Goal: Participate in discussion: Engage in conversation with other users on a specific topic

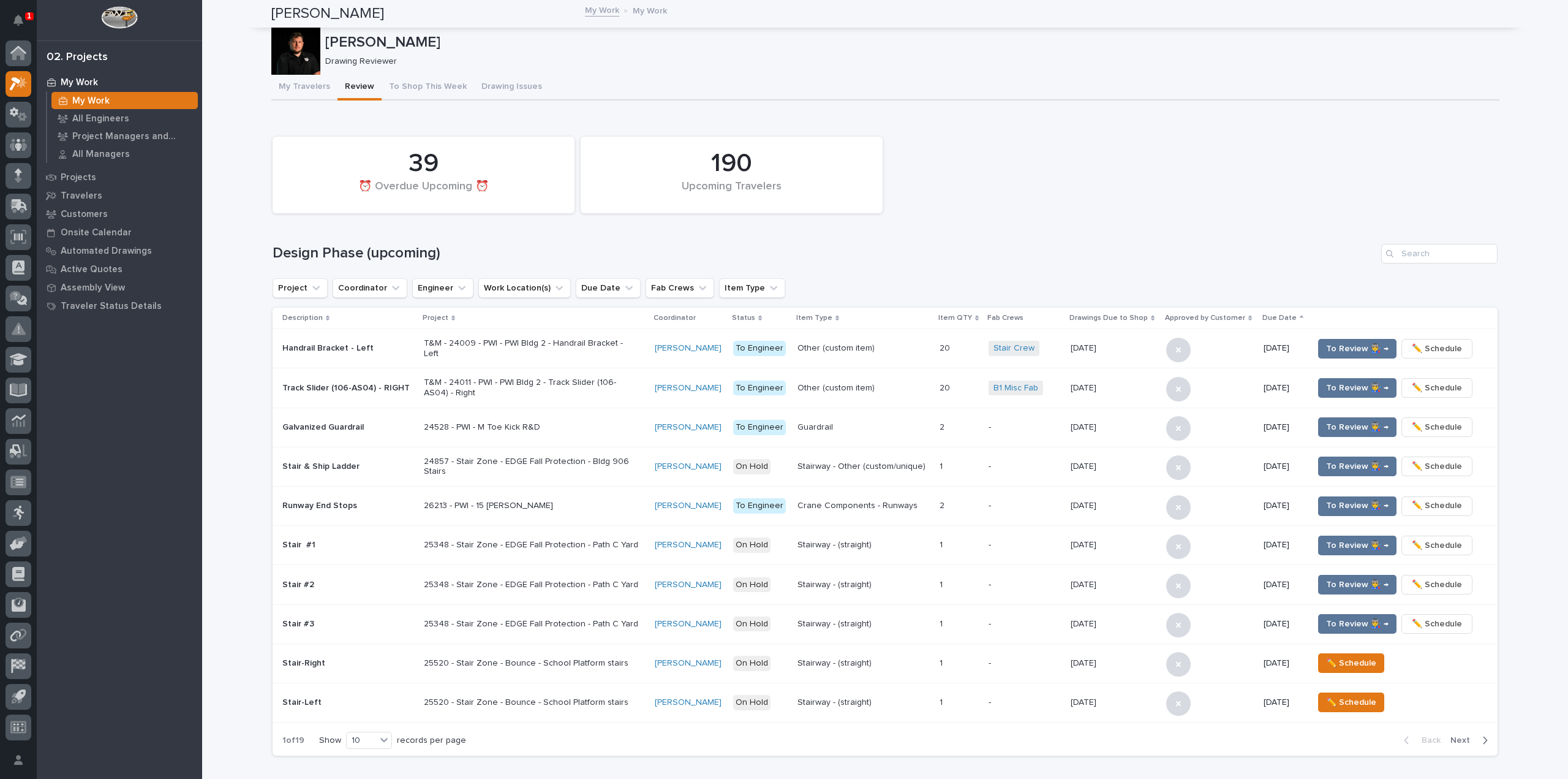
scroll to position [566, 0]
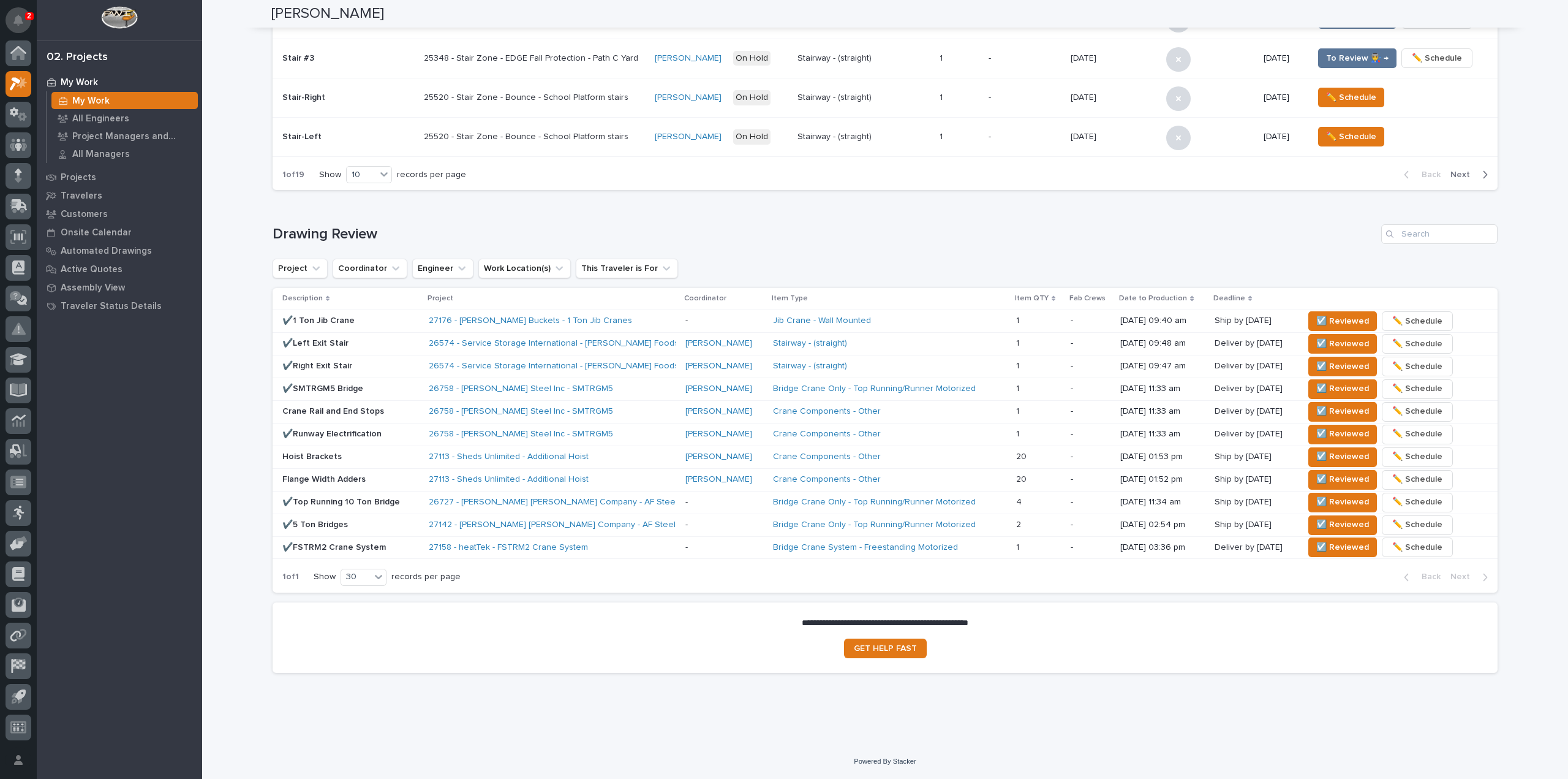
click at [21, 18] on icon "Notifications" at bounding box center [18, 21] width 10 height 11
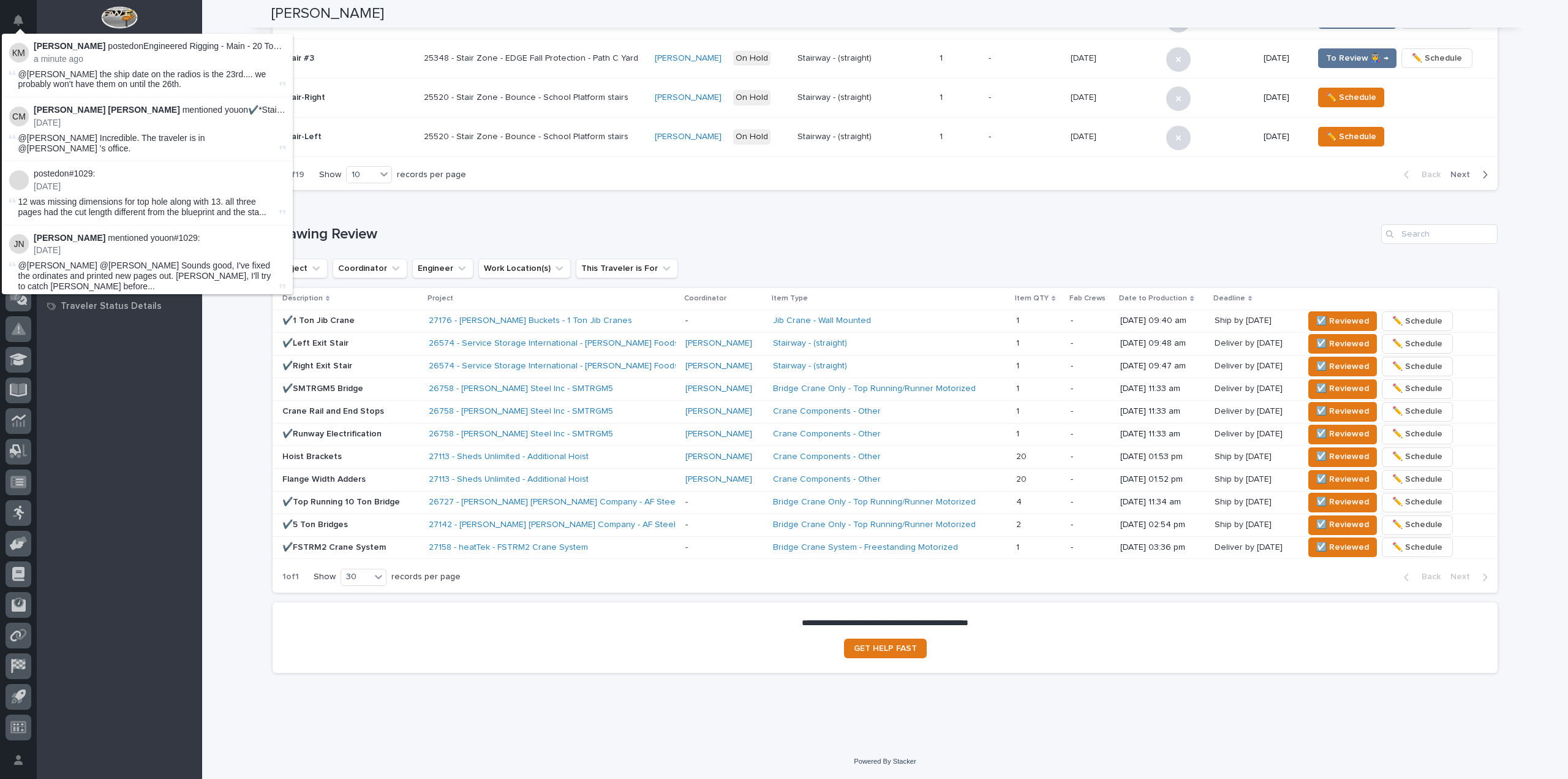
click at [69, 10] on div at bounding box center [119, 20] width 166 height 41
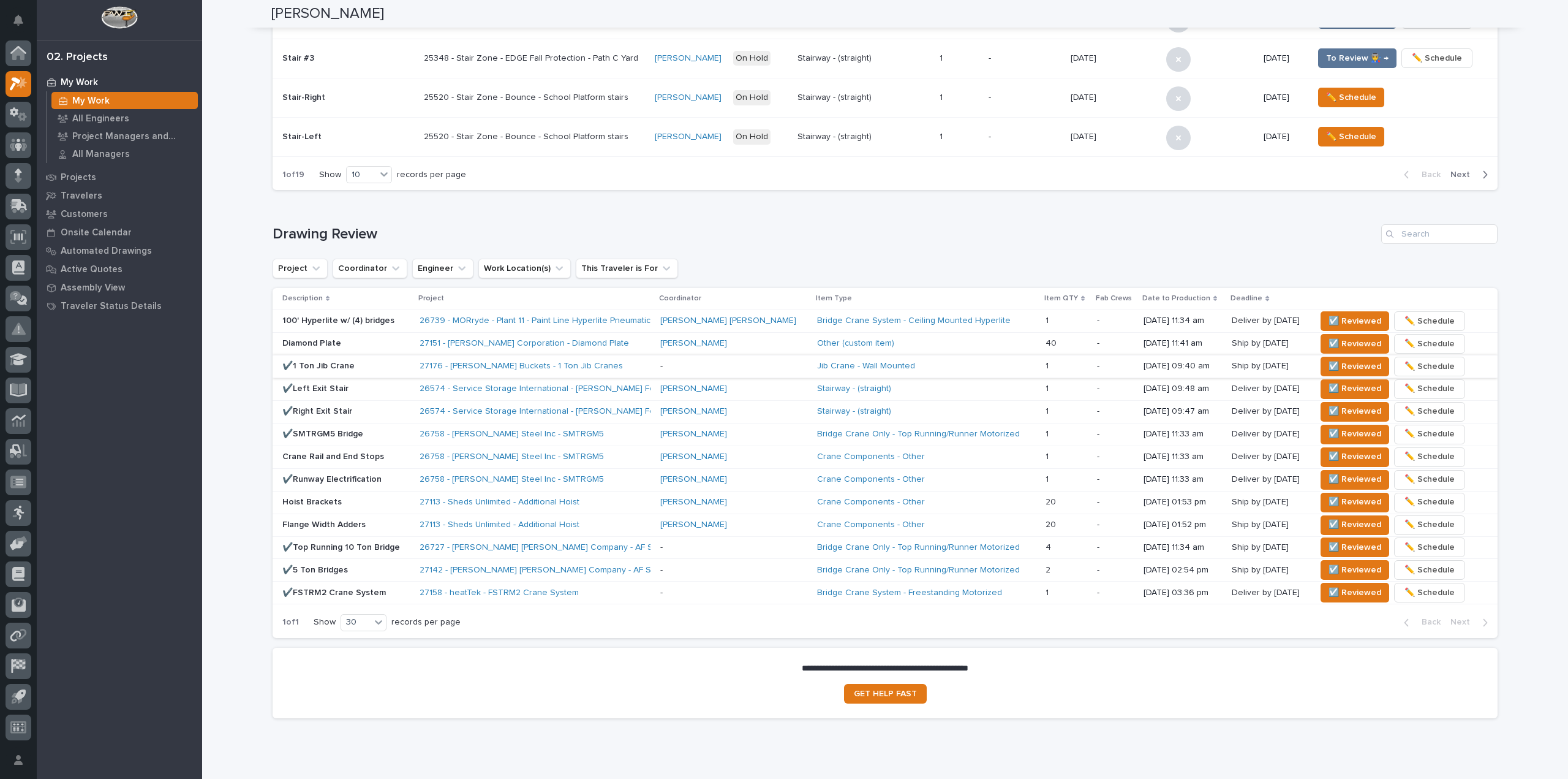
scroll to position [588, 0]
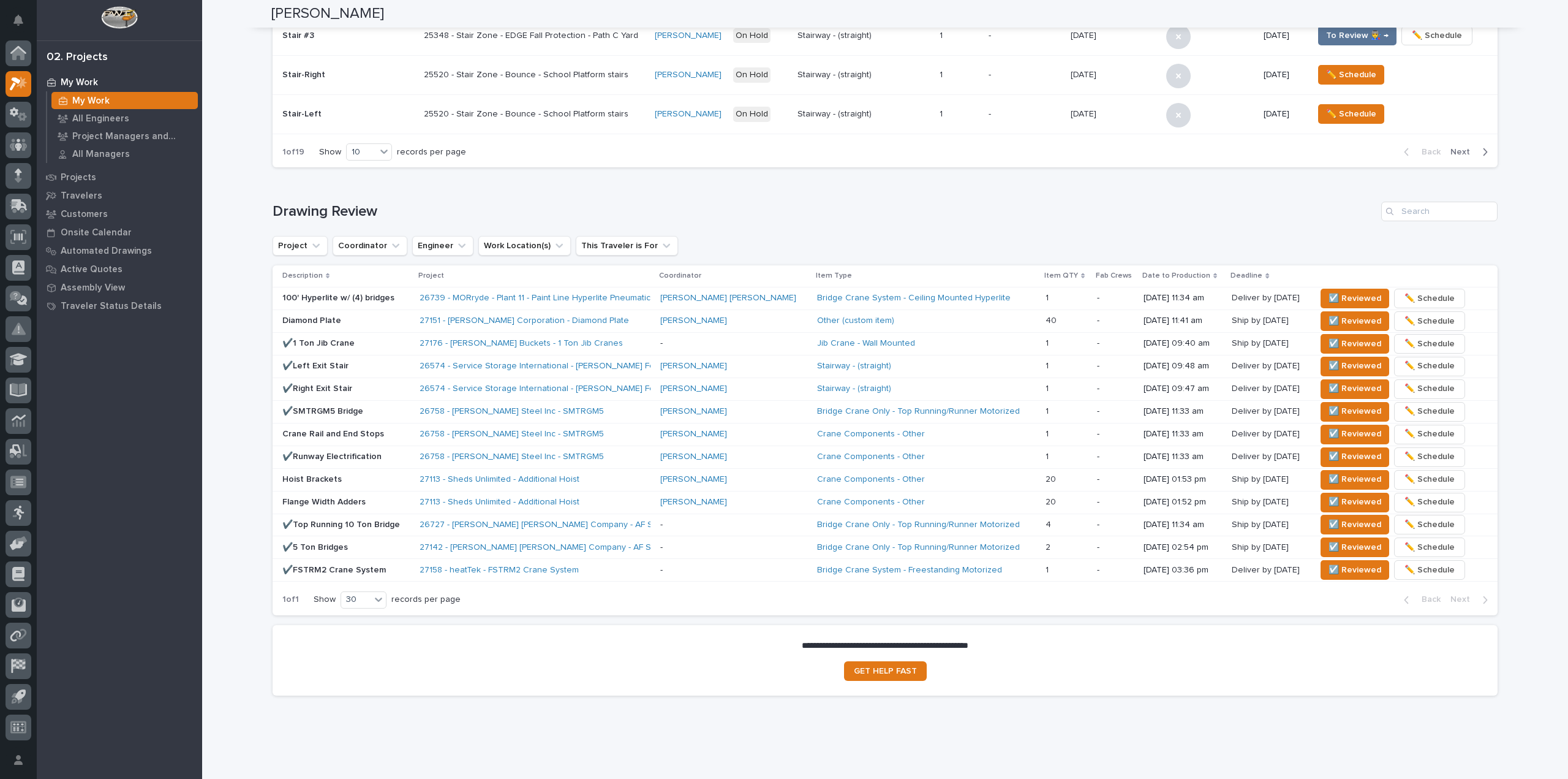
click at [373, 384] on p "✔️Right Exit Stair" at bounding box center [345, 389] width 127 height 11
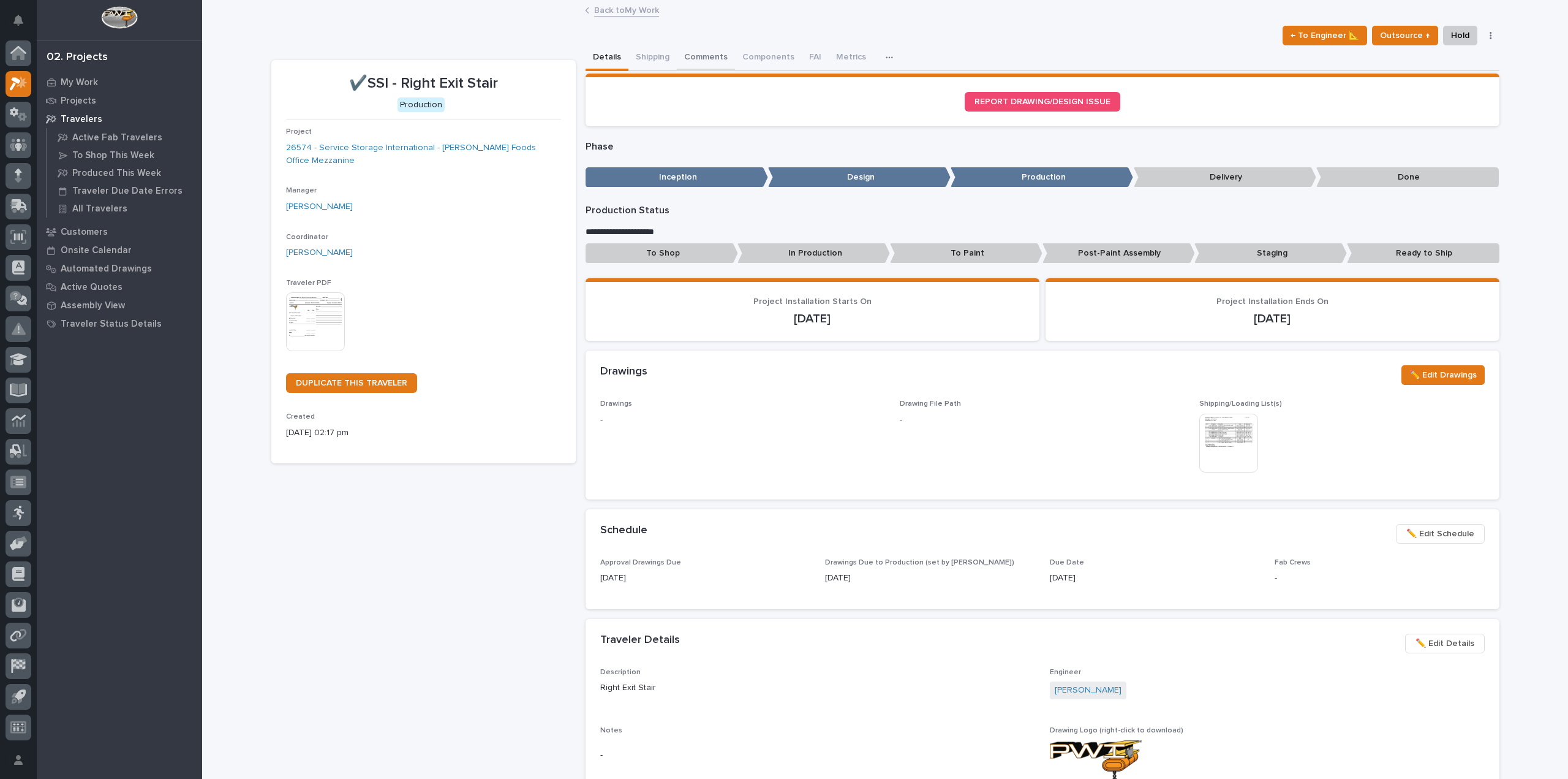
click at [703, 54] on button "Comments" at bounding box center [705, 58] width 58 height 26
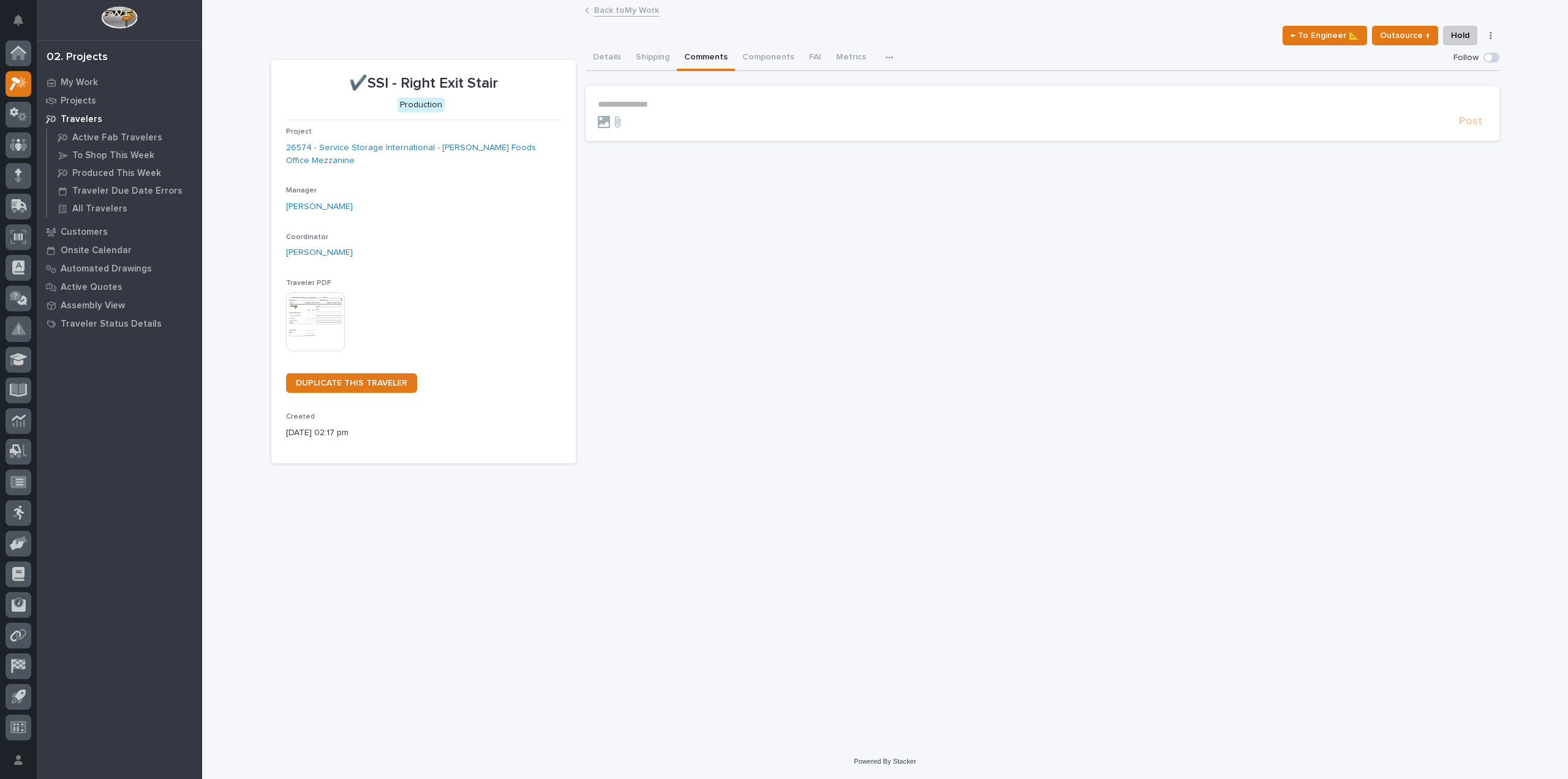
click at [632, 102] on p "**********" at bounding box center [1042, 104] width 890 height 11
click at [602, 129] on section "**********" at bounding box center [1042, 114] width 914 height 55
click at [605, 119] on icon at bounding box center [603, 122] width 12 height 12
click at [598, 116] on input "file" at bounding box center [598, 116] width 0 height 0
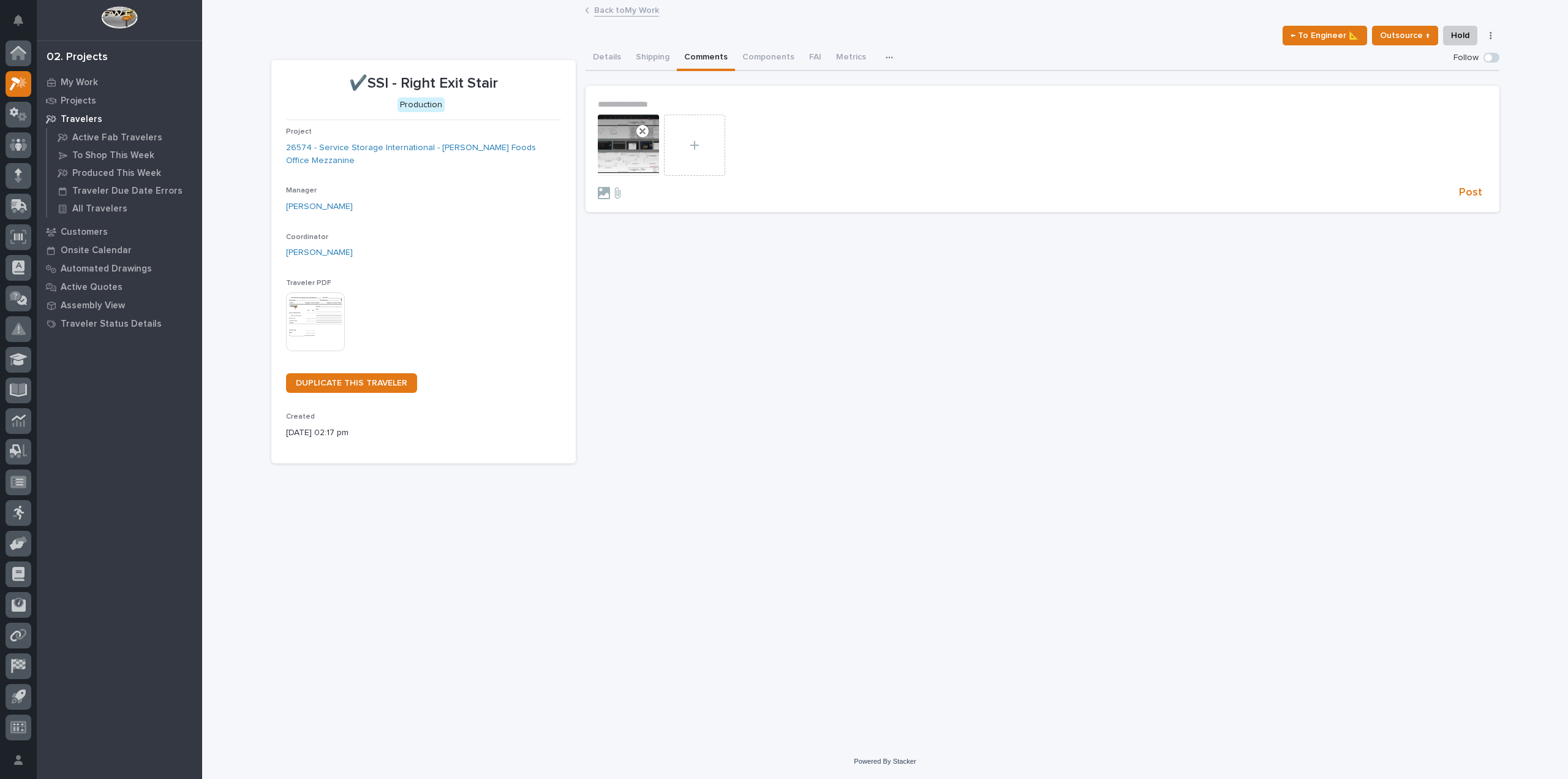
click at [621, 151] on div at bounding box center [628, 145] width 61 height 61
click at [647, 135] on icon at bounding box center [642, 131] width 17 height 17
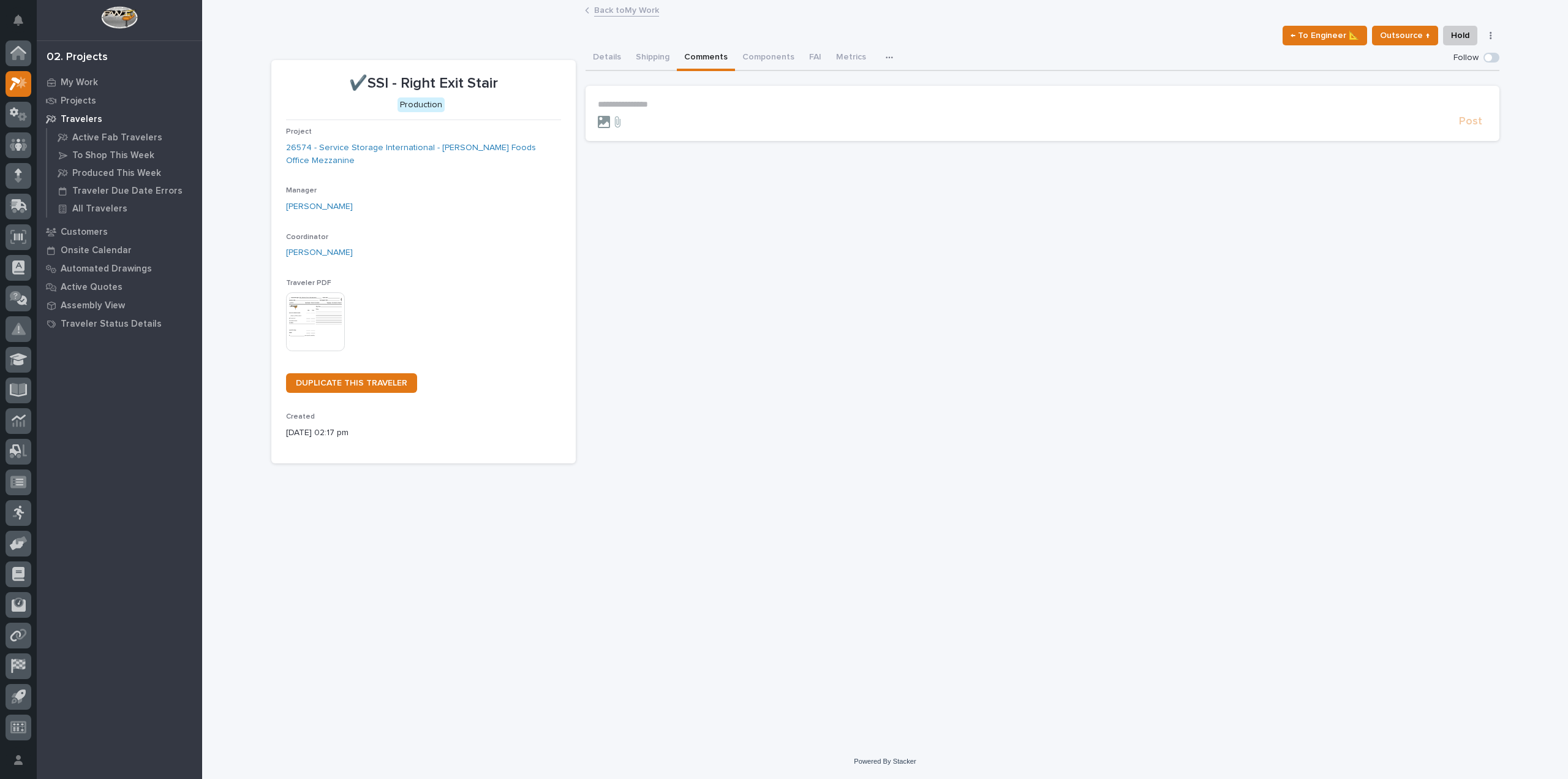
click at [607, 124] on icon at bounding box center [603, 122] width 12 height 12
click at [598, 116] on input "file" at bounding box center [598, 116] width 0 height 0
click at [600, 122] on icon at bounding box center [603, 122] width 12 height 12
click at [598, 116] on input "file" at bounding box center [598, 116] width 0 height 0
click at [623, 121] on icon at bounding box center [617, 122] width 15 height 12
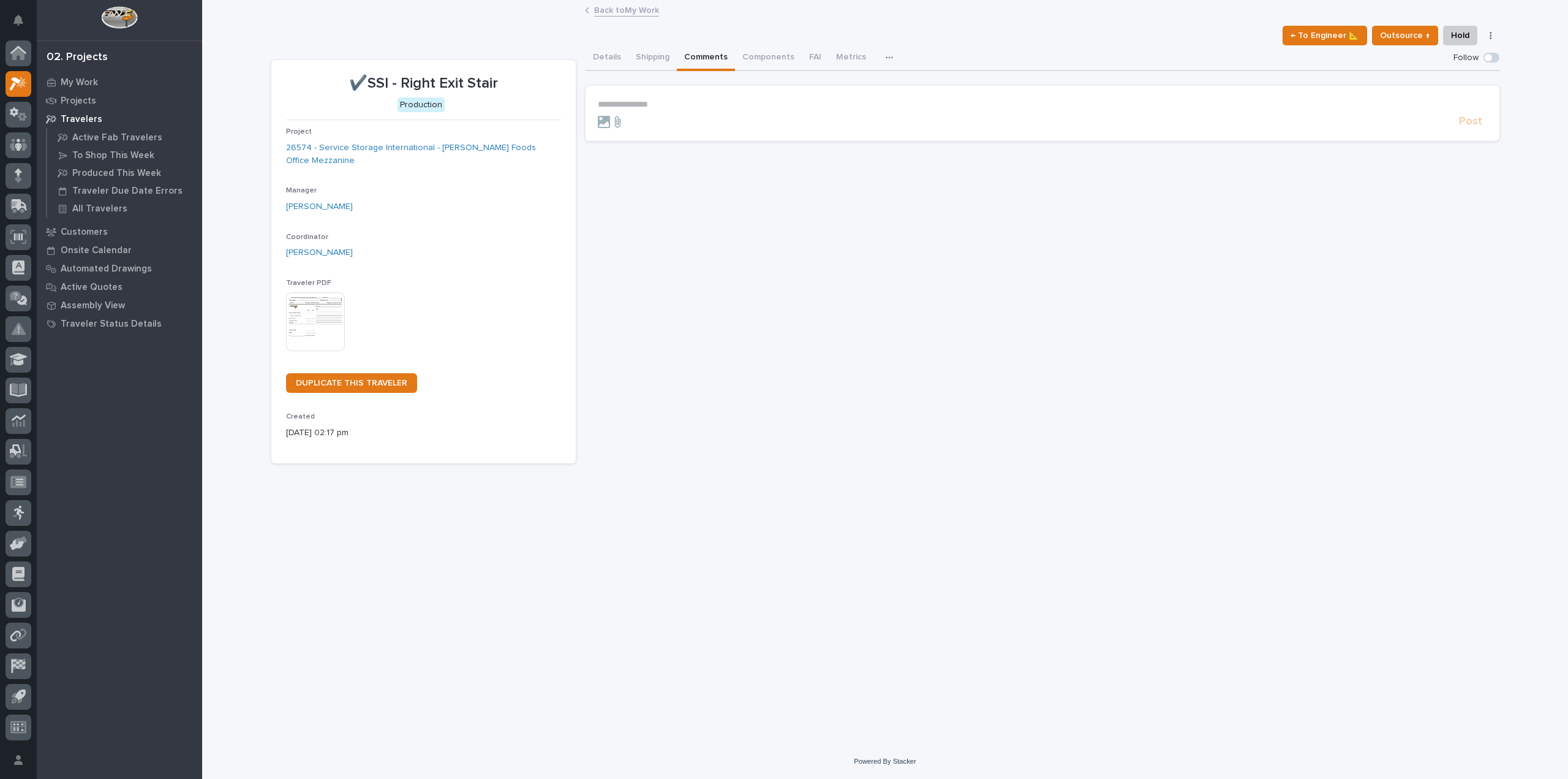
click at [610, 116] on input "file" at bounding box center [610, 116] width 0 height 0
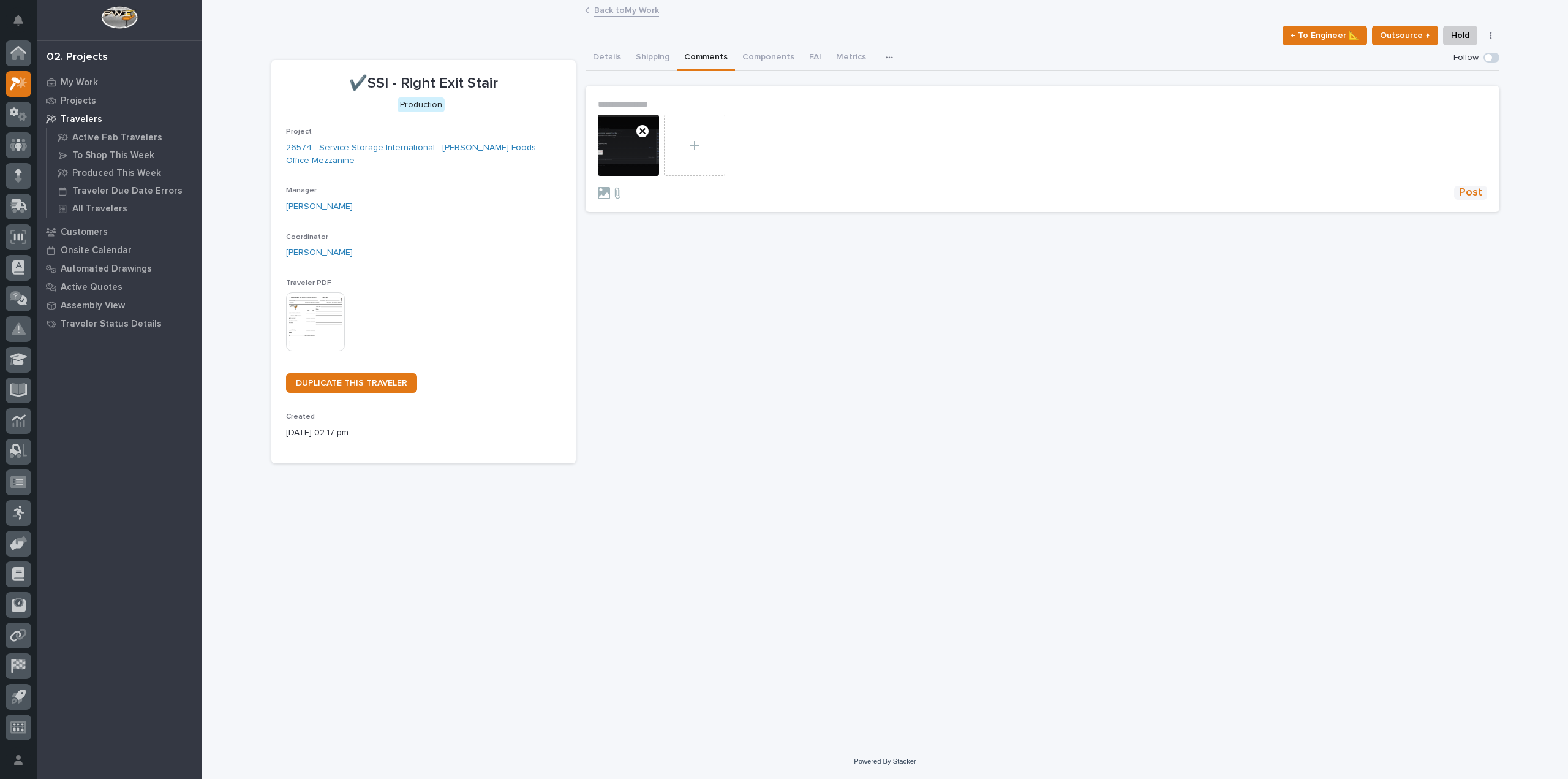
click at [1462, 189] on span "Post" at bounding box center [1470, 193] width 23 height 14
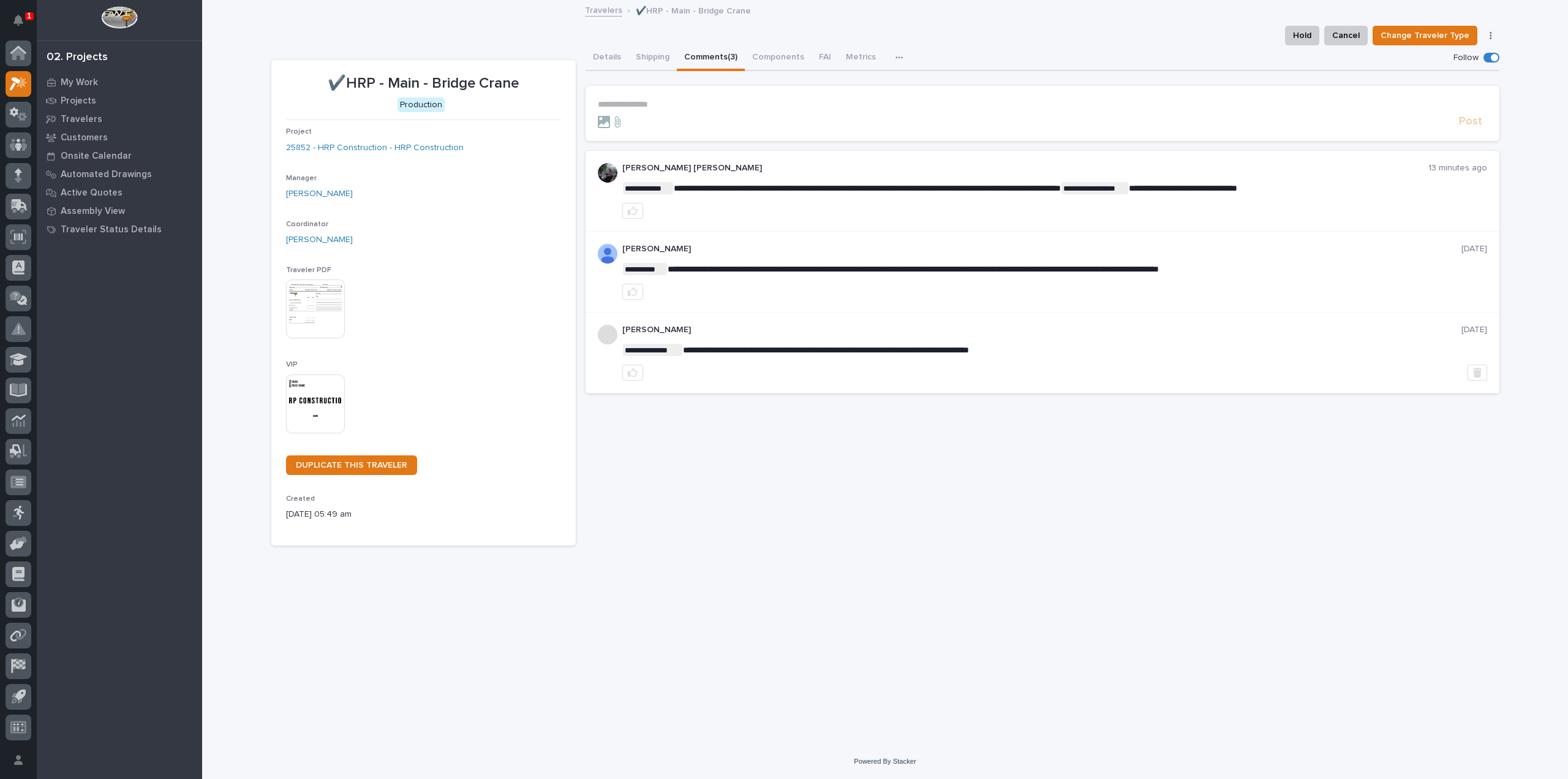
click at [1488, 54] on span at bounding box center [1491, 58] width 16 height 10
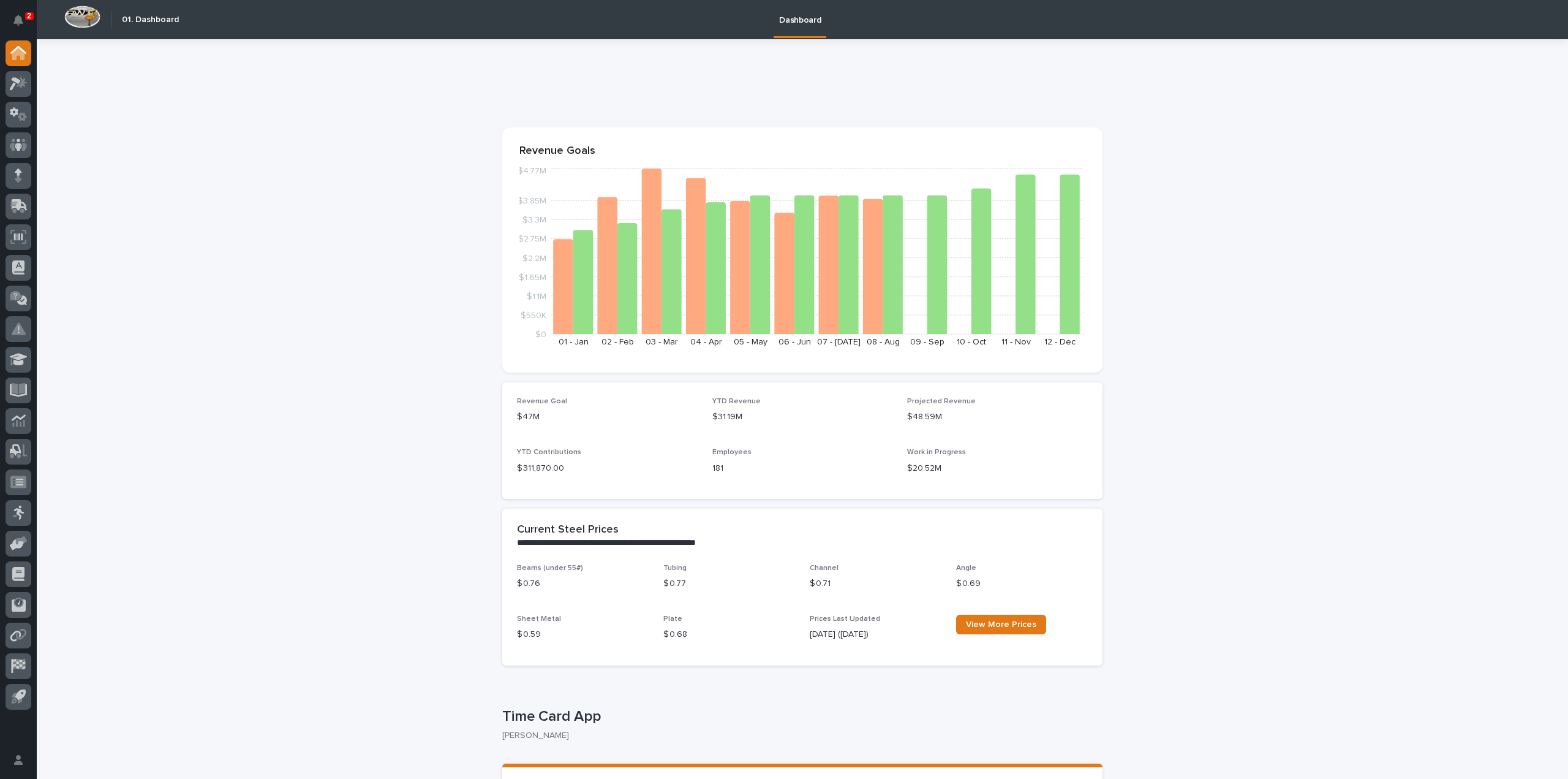
scroll to position [367, 0]
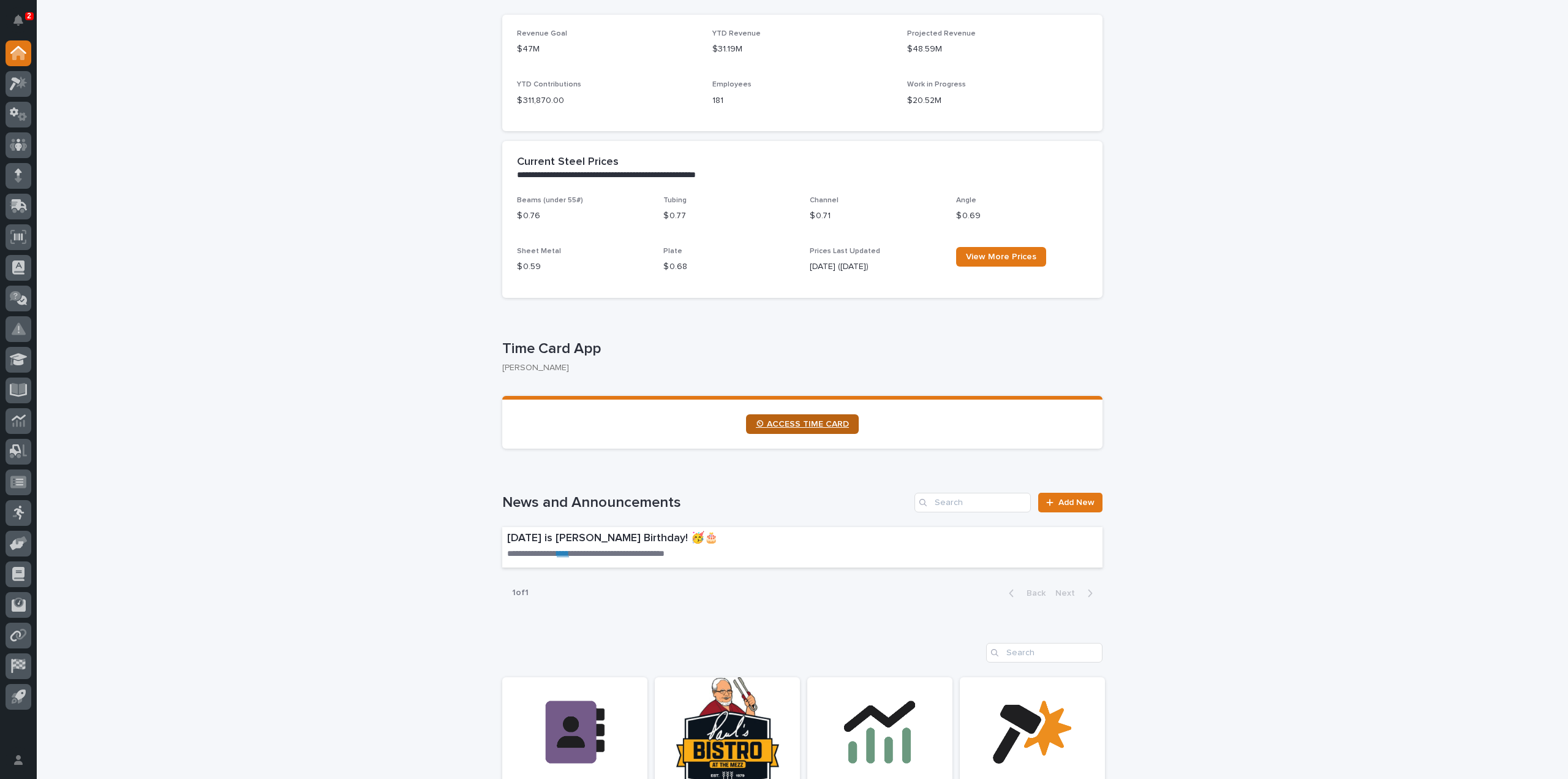
click at [801, 419] on link "⏲ ACCESS TIME CARD" at bounding box center [802, 424] width 113 height 20
